Goal: Complete application form

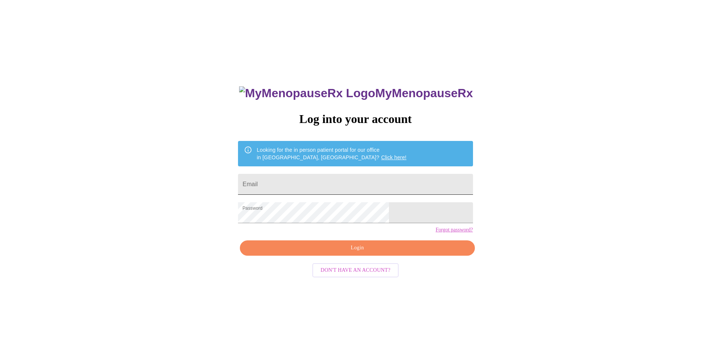
click at [350, 184] on input "Email" at bounding box center [355, 184] width 235 height 21
type input "m"
type input "[EMAIL_ADDRESS][DOMAIN_NAME]"
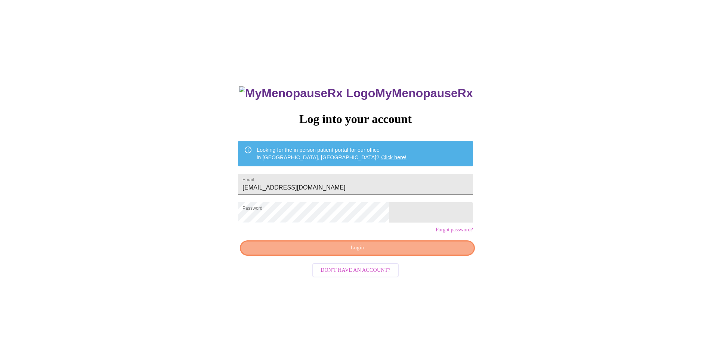
click at [401, 256] on button "Login" at bounding box center [357, 247] width 235 height 15
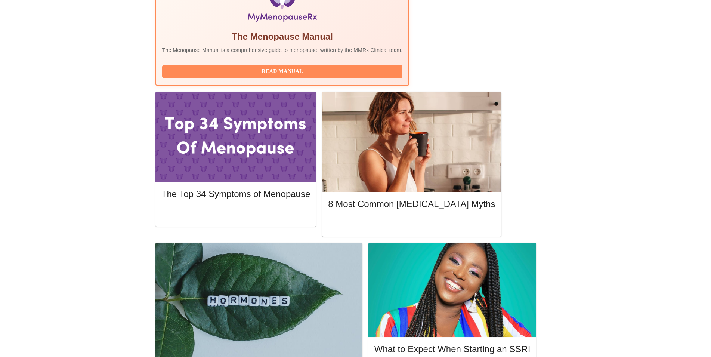
scroll to position [305, 0]
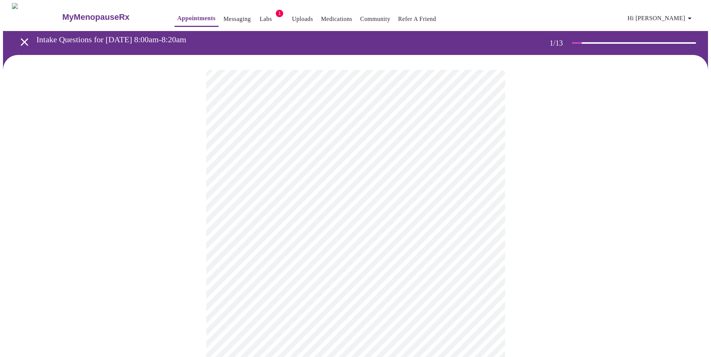
click at [381, 161] on body "MyMenopauseRx Appointments Messaging Labs 1 Uploads Medications Community Refer…" at bounding box center [355, 344] width 705 height 683
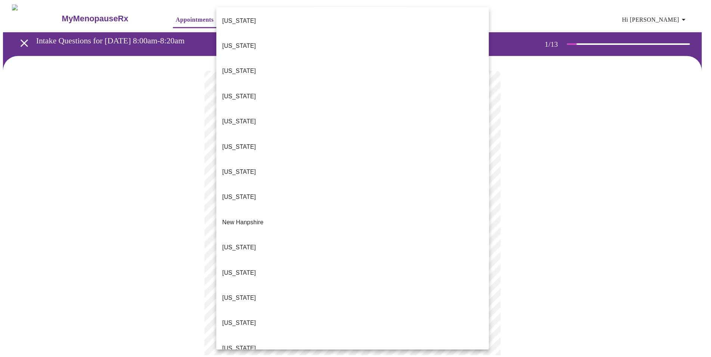
scroll to position [565, 0]
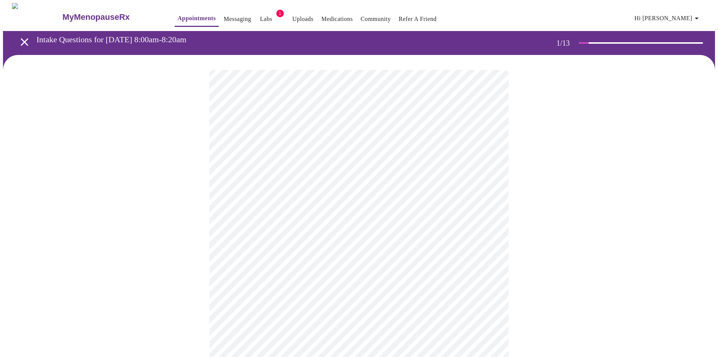
click at [315, 219] on body "MyMenopauseRx Appointments Messaging Labs 1 Uploads Medications Community Refer…" at bounding box center [359, 342] width 712 height 678
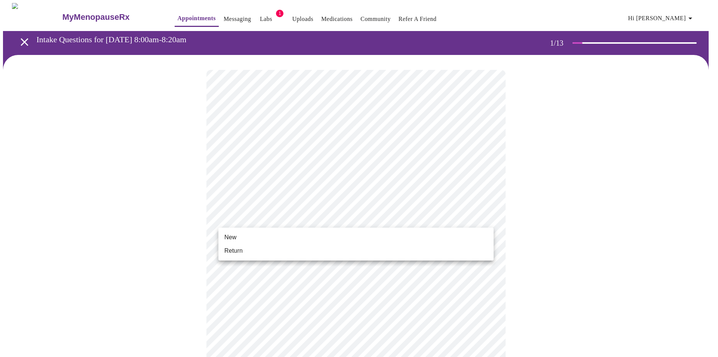
click at [264, 252] on li "Return" at bounding box center [355, 250] width 275 height 13
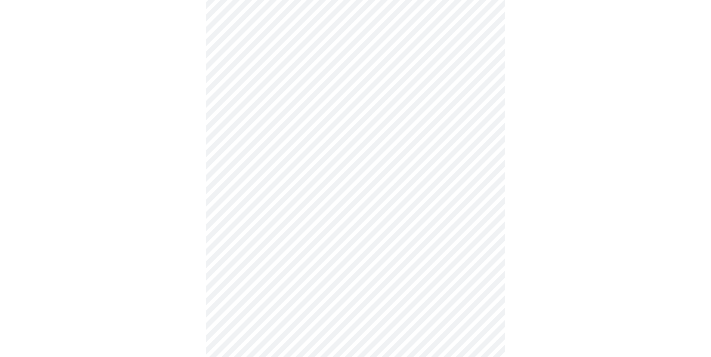
scroll to position [311, 0]
click at [443, 264] on body "MyMenopauseRx Appointments Messaging Labs 1 Uploads Medications Community Refer…" at bounding box center [359, 26] width 712 height 668
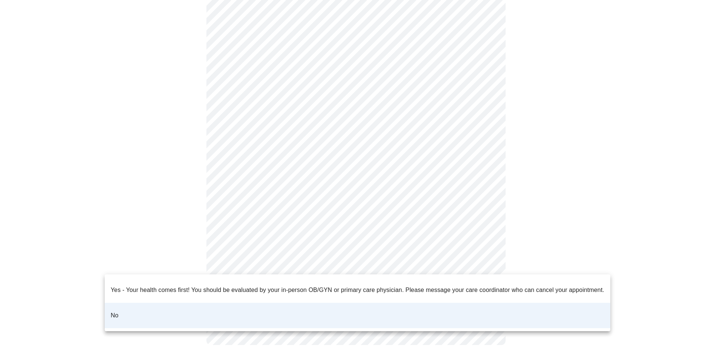
click at [443, 264] on div at bounding box center [359, 178] width 718 height 357
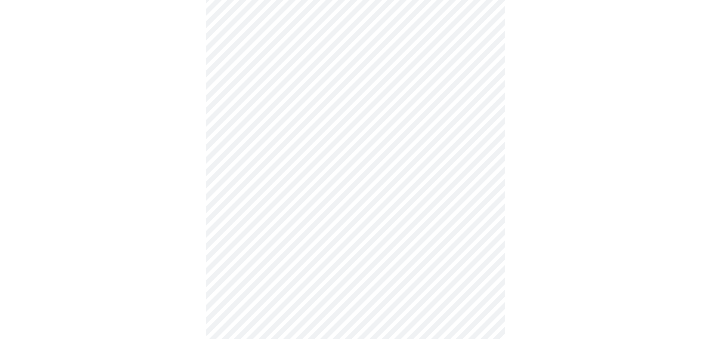
scroll to position [0, 0]
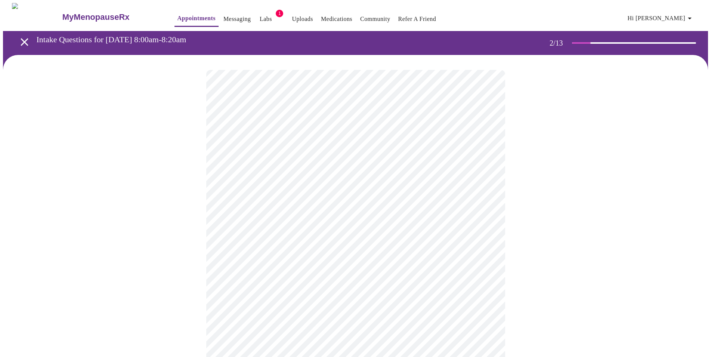
click at [421, 148] on body "MyMenopauseRx Appointments Messaging Labs 1 Uploads Medications Community Refer…" at bounding box center [355, 227] width 705 height 449
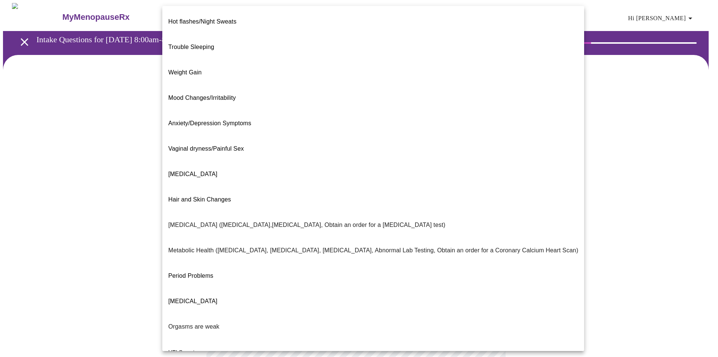
click at [176, 69] on span "Weight Gain" at bounding box center [184, 72] width 33 height 6
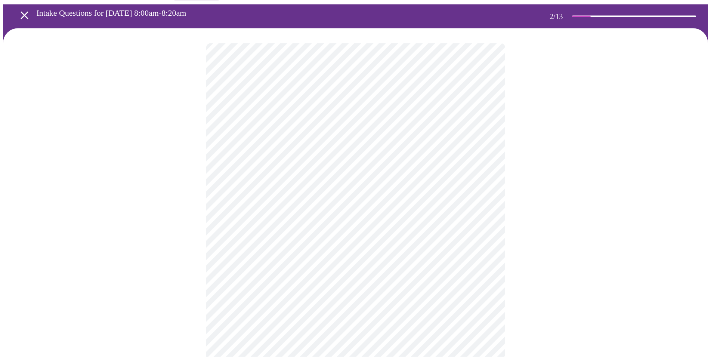
scroll to position [38, 0]
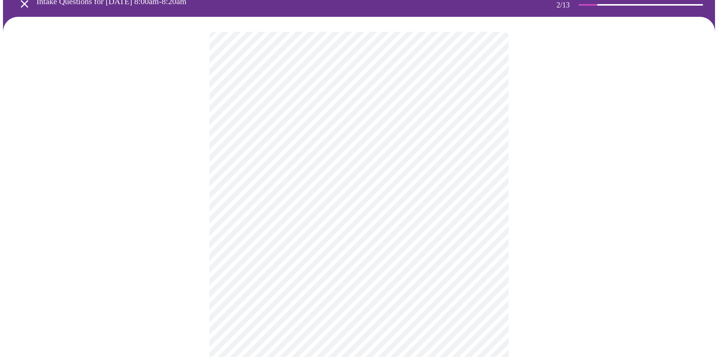
click at [369, 191] on body "MyMenopauseRx Appointments Messaging Labs 1 Uploads Medications Community Refer…" at bounding box center [359, 187] width 712 height 445
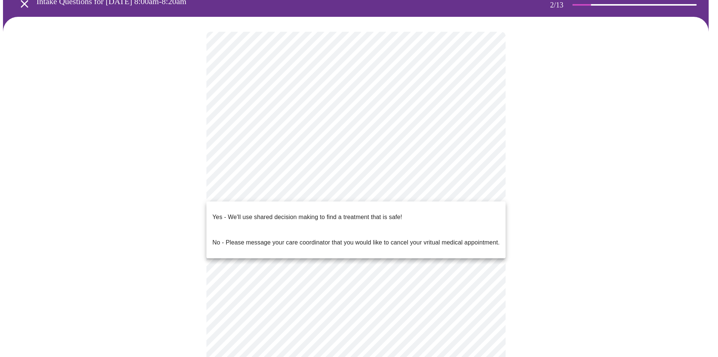
click at [551, 169] on div at bounding box center [359, 178] width 718 height 357
click at [406, 195] on body "MyMenopauseRx Appointments Messaging Labs 1 Uploads Medications Community Refer…" at bounding box center [359, 187] width 712 height 445
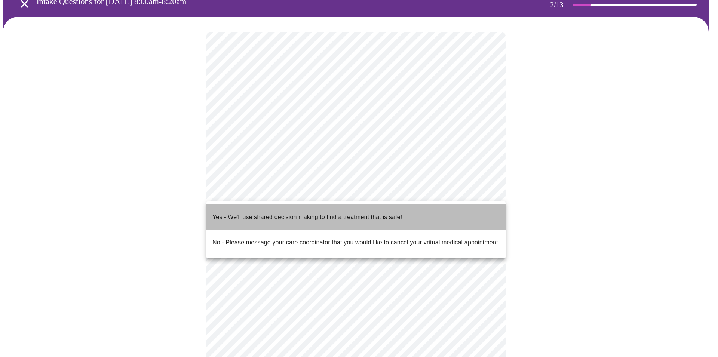
click at [395, 215] on p "Yes - We'll use shared decision making to find a treatment that is safe!" at bounding box center [307, 217] width 190 height 9
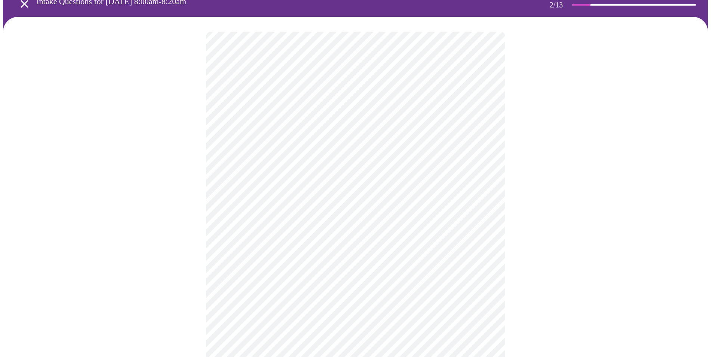
scroll to position [0, 0]
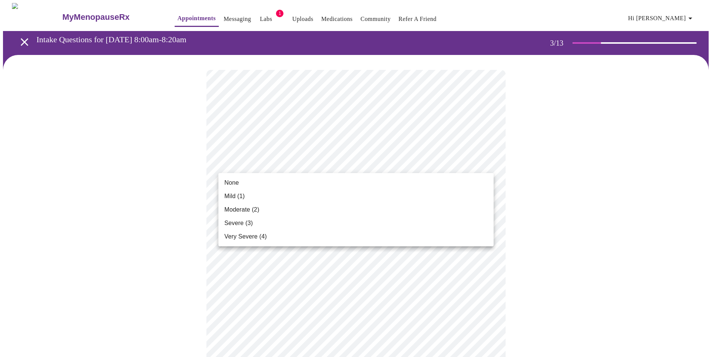
click at [281, 212] on li "Moderate (2)" at bounding box center [355, 209] width 275 height 13
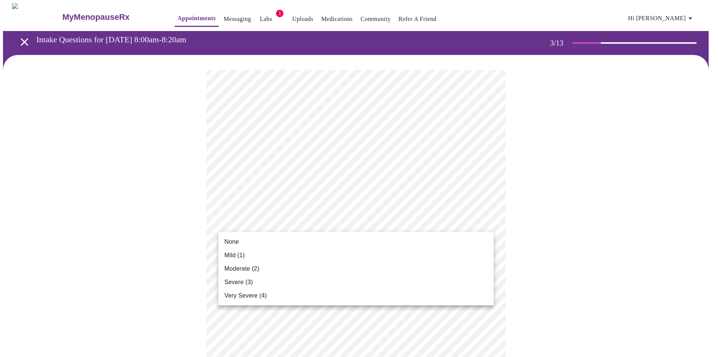
click at [279, 238] on li "None" at bounding box center [355, 241] width 275 height 13
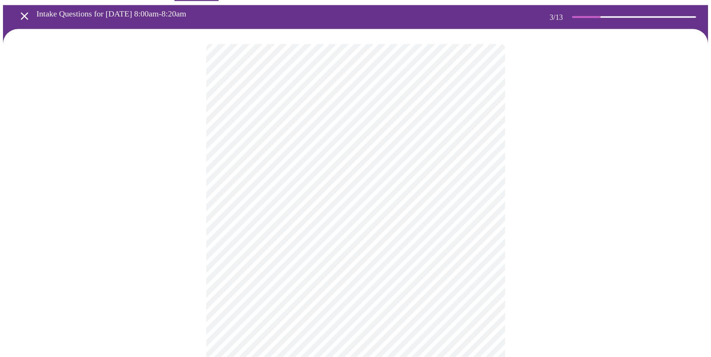
scroll to position [38, 0]
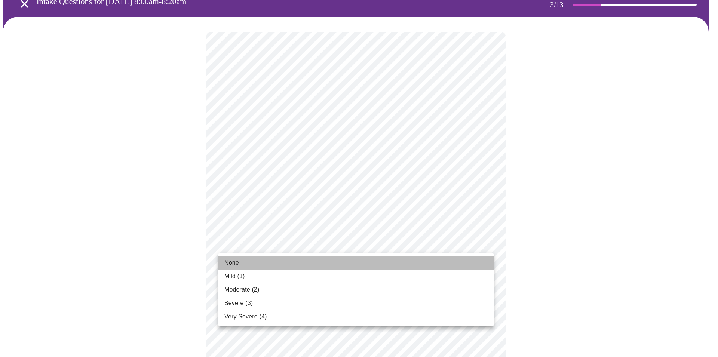
click at [262, 263] on li "None" at bounding box center [355, 262] width 275 height 13
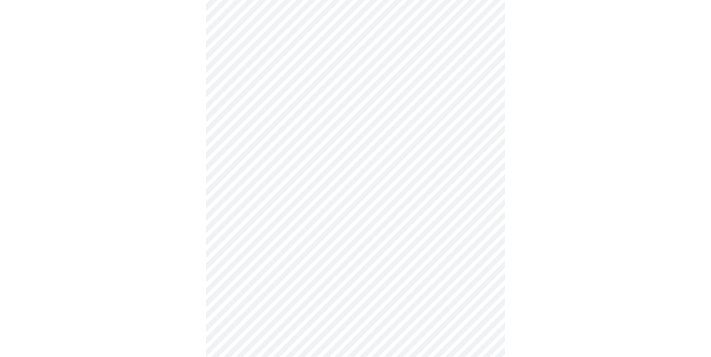
scroll to position [114, 0]
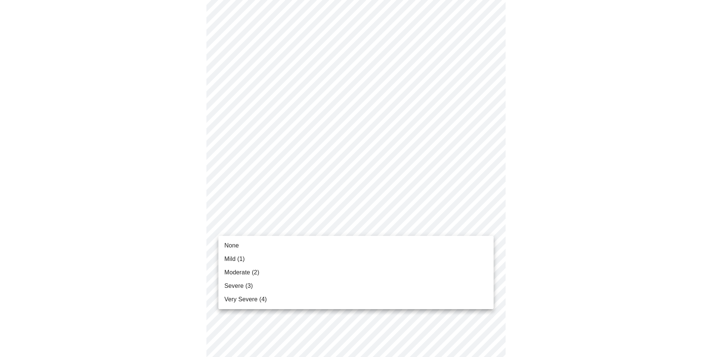
click at [262, 260] on li "Mild (1)" at bounding box center [355, 258] width 275 height 13
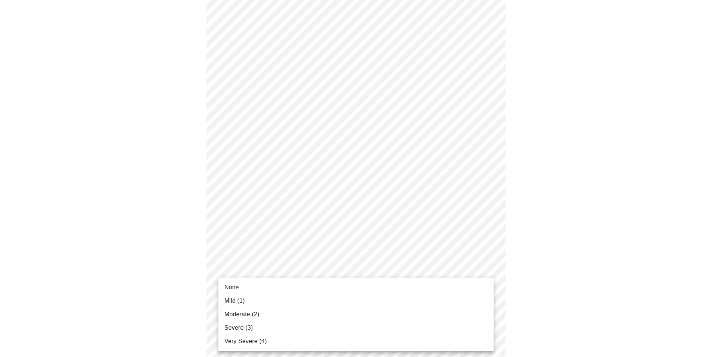
click at [292, 310] on li "Moderate (2)" at bounding box center [355, 314] width 275 height 13
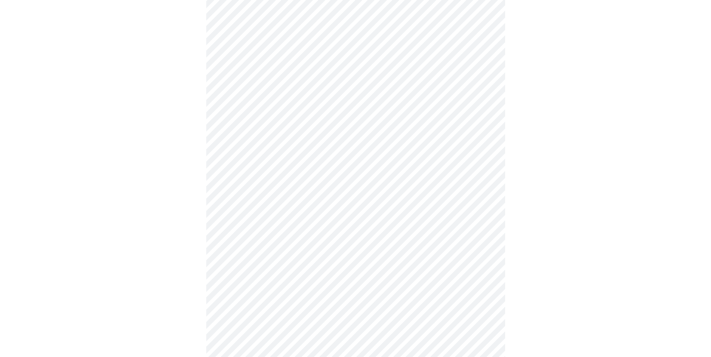
scroll to position [191, 0]
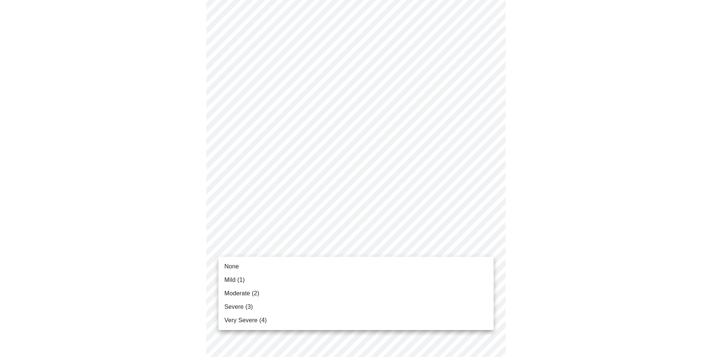
click at [307, 251] on body "MyMenopauseRx Appointments Messaging Labs 1 Uploads Medications Community Refer…" at bounding box center [359, 283] width 712 height 942
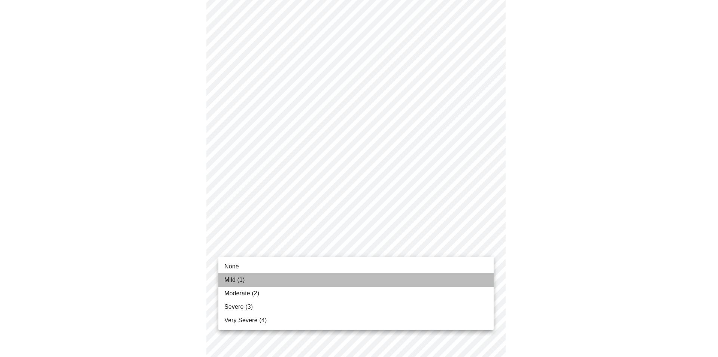
click at [291, 276] on li "Mild (1)" at bounding box center [355, 279] width 275 height 13
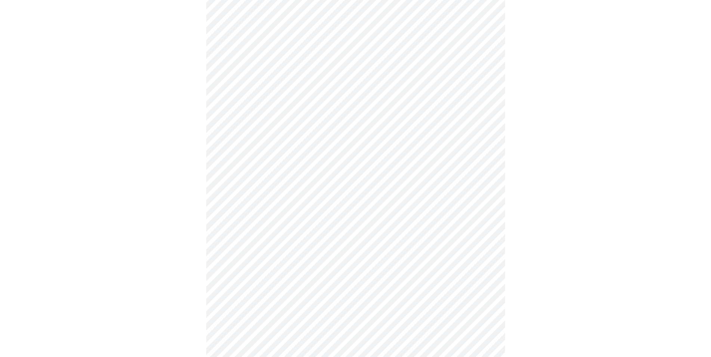
scroll to position [229, 0]
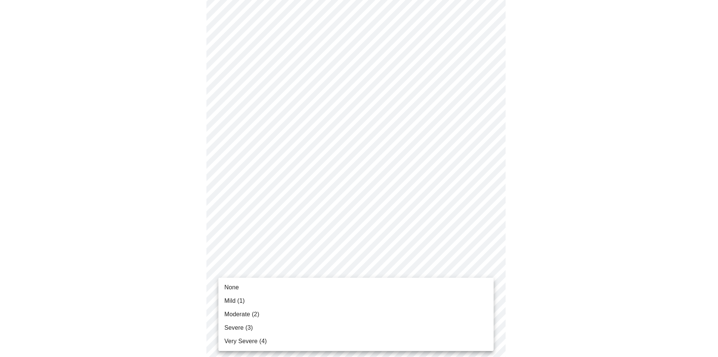
click at [297, 266] on body "MyMenopauseRx Appointments Messaging Labs 1 Uploads Medications Community Refer…" at bounding box center [359, 239] width 712 height 931
click at [289, 287] on li "None" at bounding box center [355, 287] width 275 height 13
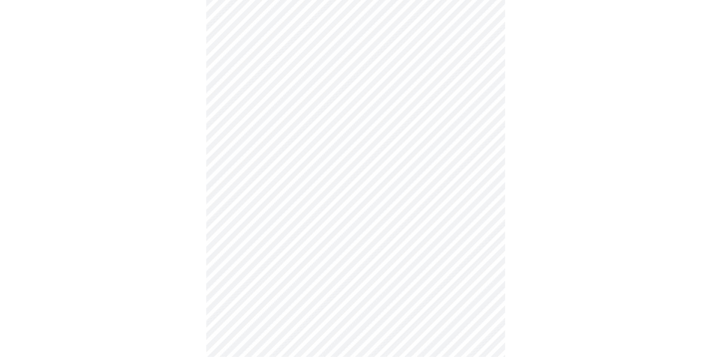
scroll to position [305, 0]
click at [312, 251] on body "MyMenopauseRx Appointments Messaging Labs 1 Uploads Medications Community Refer…" at bounding box center [359, 158] width 712 height 921
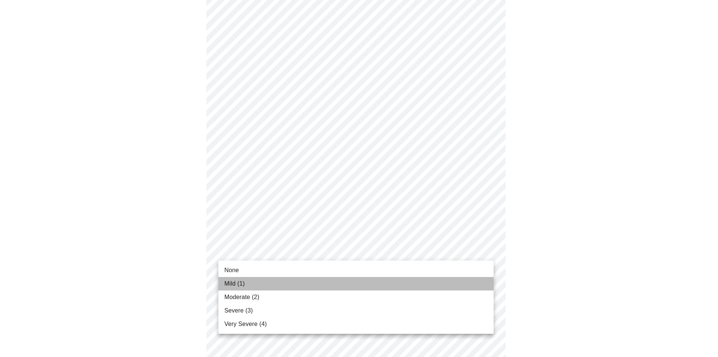
click at [284, 280] on li "Mild (1)" at bounding box center [355, 283] width 275 height 13
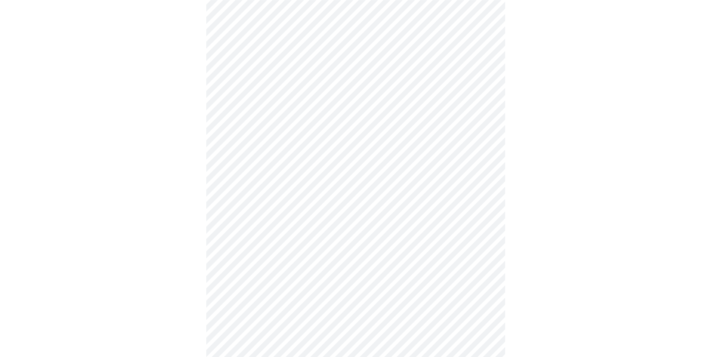
scroll to position [343, 0]
click at [285, 271] on body "MyMenopauseRx Appointments Messaging Labs 1 Uploads Medications Community Refer…" at bounding box center [355, 115] width 705 height 911
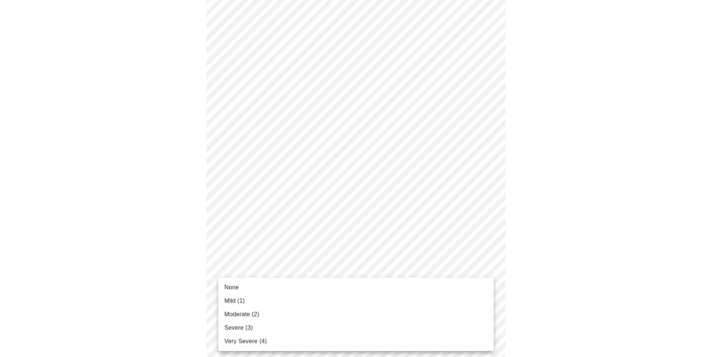
click at [275, 287] on li "None" at bounding box center [355, 287] width 275 height 13
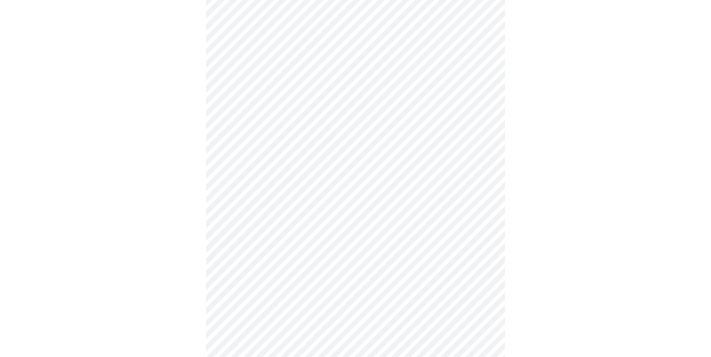
scroll to position [419, 0]
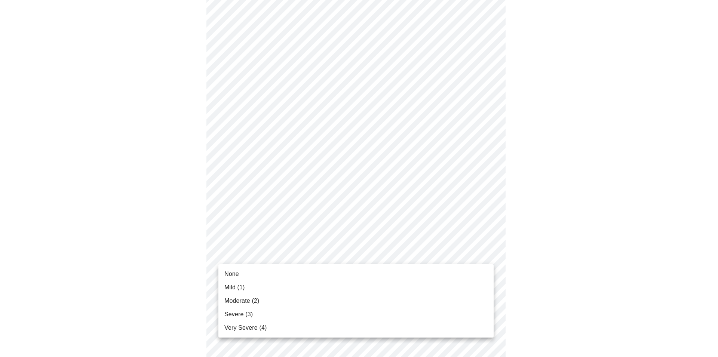
click at [296, 257] on body "MyMenopauseRx Appointments Messaging Labs 1 Uploads Medications Community Refer…" at bounding box center [359, 34] width 712 height 900
click at [281, 275] on li "None" at bounding box center [355, 273] width 275 height 13
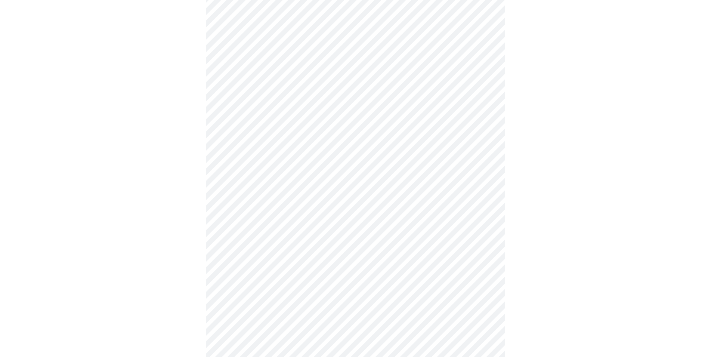
scroll to position [458, 0]
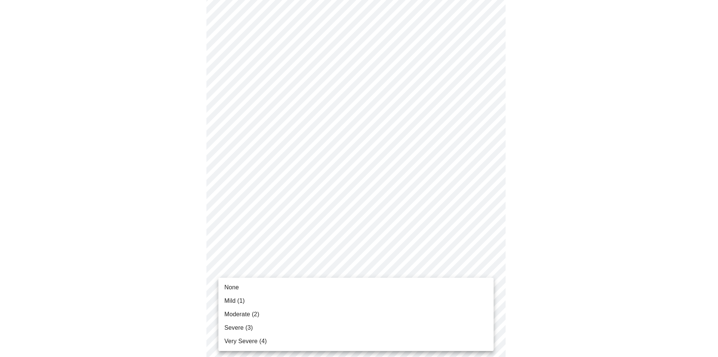
click at [277, 286] on li "None" at bounding box center [355, 287] width 275 height 13
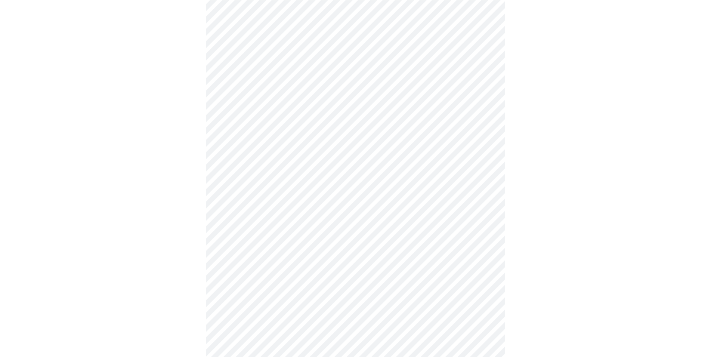
scroll to position [191, 0]
click at [453, 236] on body "MyMenopauseRx Appointments Messaging Labs 1 Uploads Medications Community Refer…" at bounding box center [355, 166] width 705 height 708
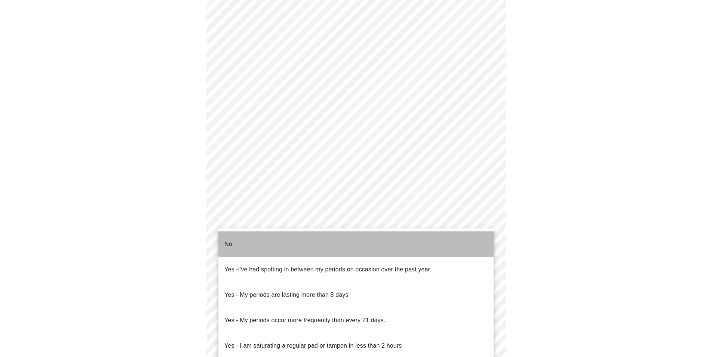
click at [453, 236] on li "No" at bounding box center [355, 243] width 275 height 25
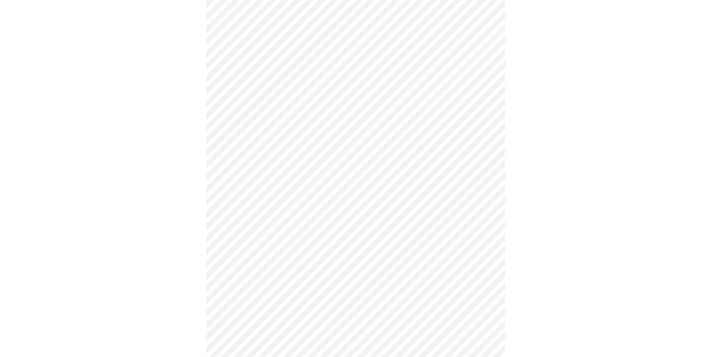
scroll to position [267, 0]
click at [448, 221] on body "MyMenopauseRx Appointments Messaging Labs 1 Uploads Medications Community Refer…" at bounding box center [355, 87] width 705 height 703
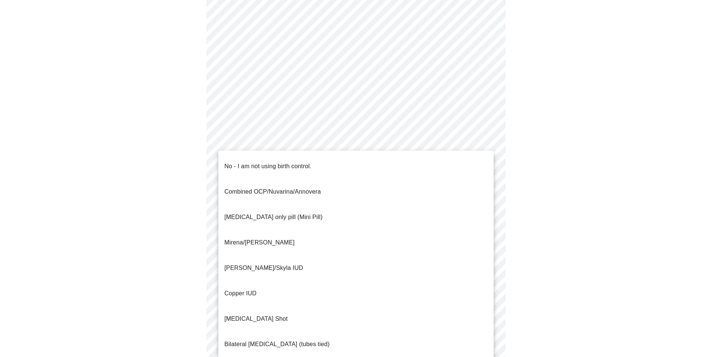
click at [315, 187] on p "Combined OCP/Nuvarina/Annovera" at bounding box center [272, 191] width 96 height 9
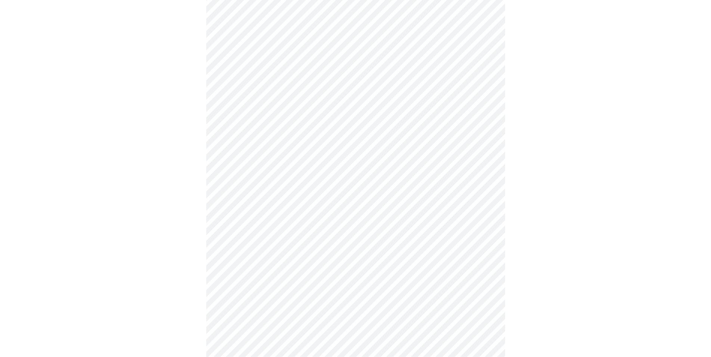
scroll to position [305, 0]
click at [417, 233] on body "MyMenopauseRx Appointments Messaging Labs 1 Uploads Medications Community Refer…" at bounding box center [355, 47] width 705 height 699
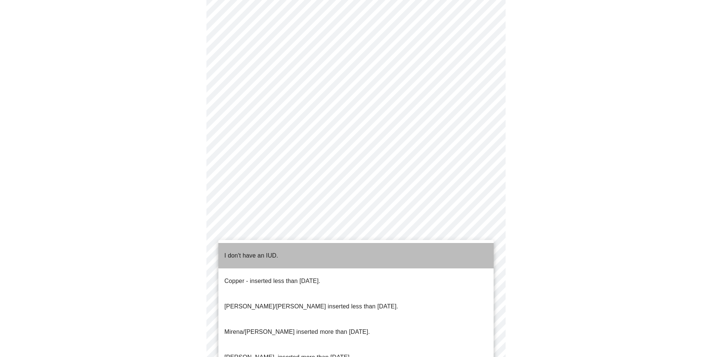
click at [403, 251] on li "I don't have an IUD." at bounding box center [355, 255] width 275 height 25
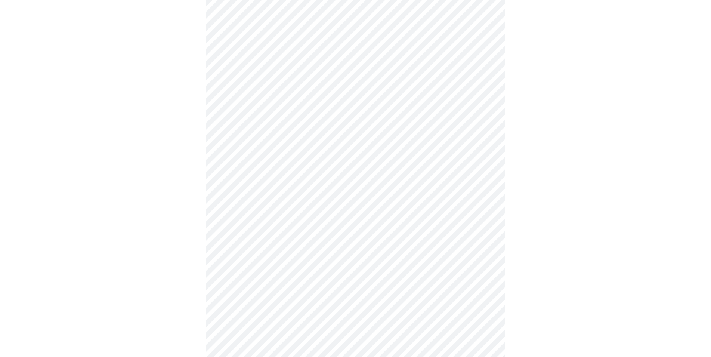
click at [420, 185] on body "MyMenopauseRx Appointments Messaging Labs 1 Uploads Medications Community Refer…" at bounding box center [355, 45] width 705 height 694
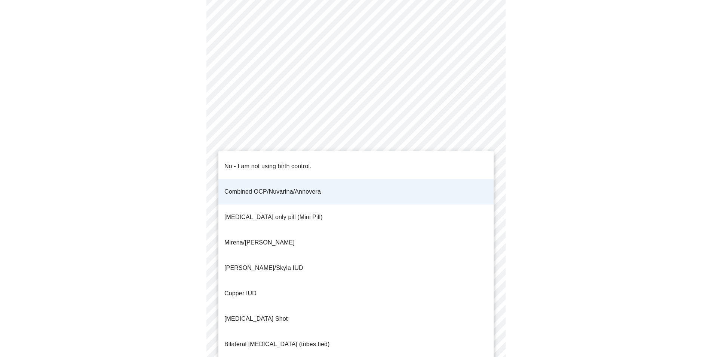
click at [412, 204] on li "[MEDICAL_DATA] only pill (Mini Pill)" at bounding box center [355, 216] width 275 height 25
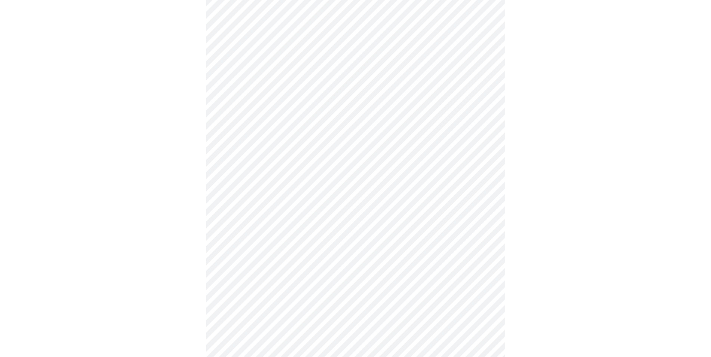
click at [383, 281] on body "MyMenopauseRx Appointments Messaging Labs 1 Uploads Medications Community Refer…" at bounding box center [355, 45] width 705 height 694
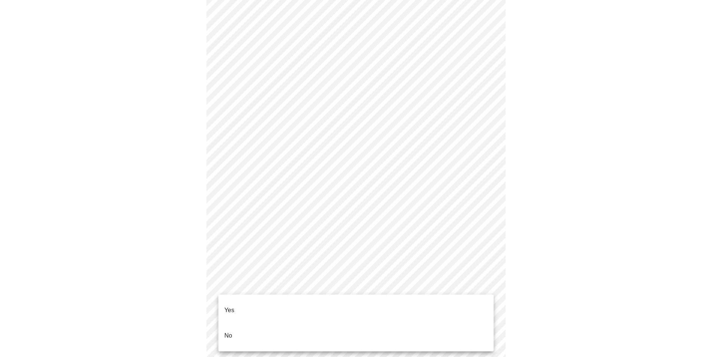
drag, startPoint x: 316, startPoint y: 320, endPoint x: 322, endPoint y: 318, distance: 6.3
click at [318, 323] on li "No" at bounding box center [355, 335] width 275 height 25
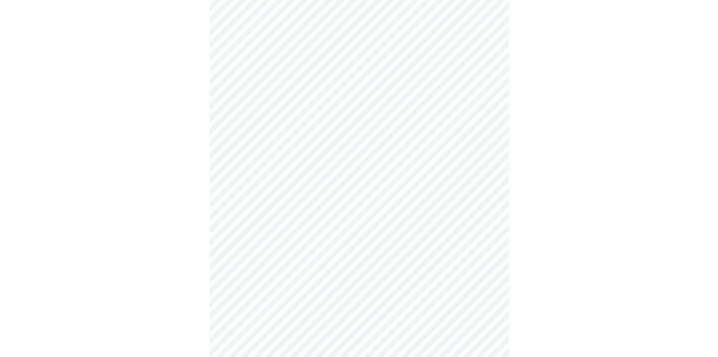
scroll to position [2021, 0]
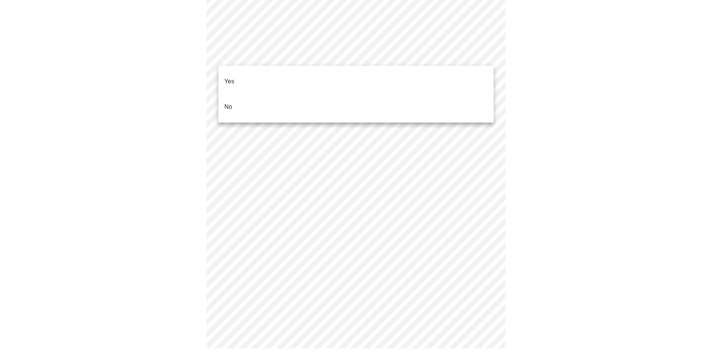
click at [403, 103] on li "No" at bounding box center [355, 106] width 275 height 25
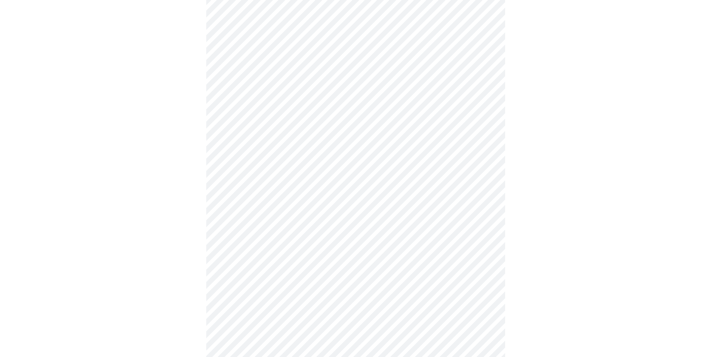
scroll to position [412, 0]
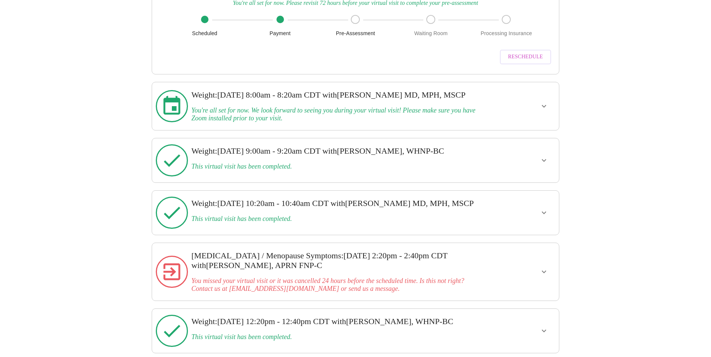
scroll to position [840, 0]
